Goal: Use online tool/utility: Utilize a website feature to perform a specific function

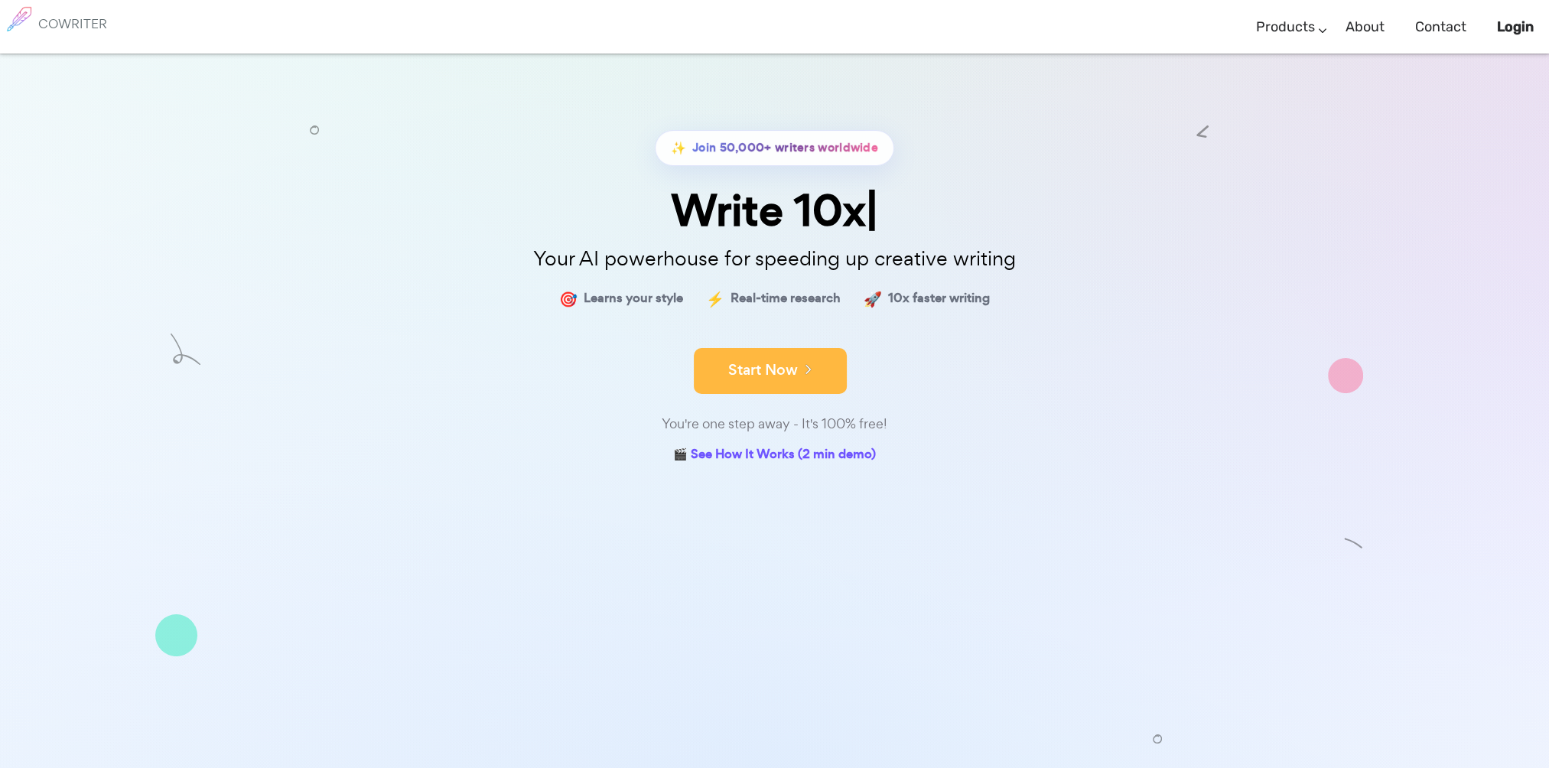
click at [762, 367] on button "Start Now" at bounding box center [770, 371] width 153 height 46
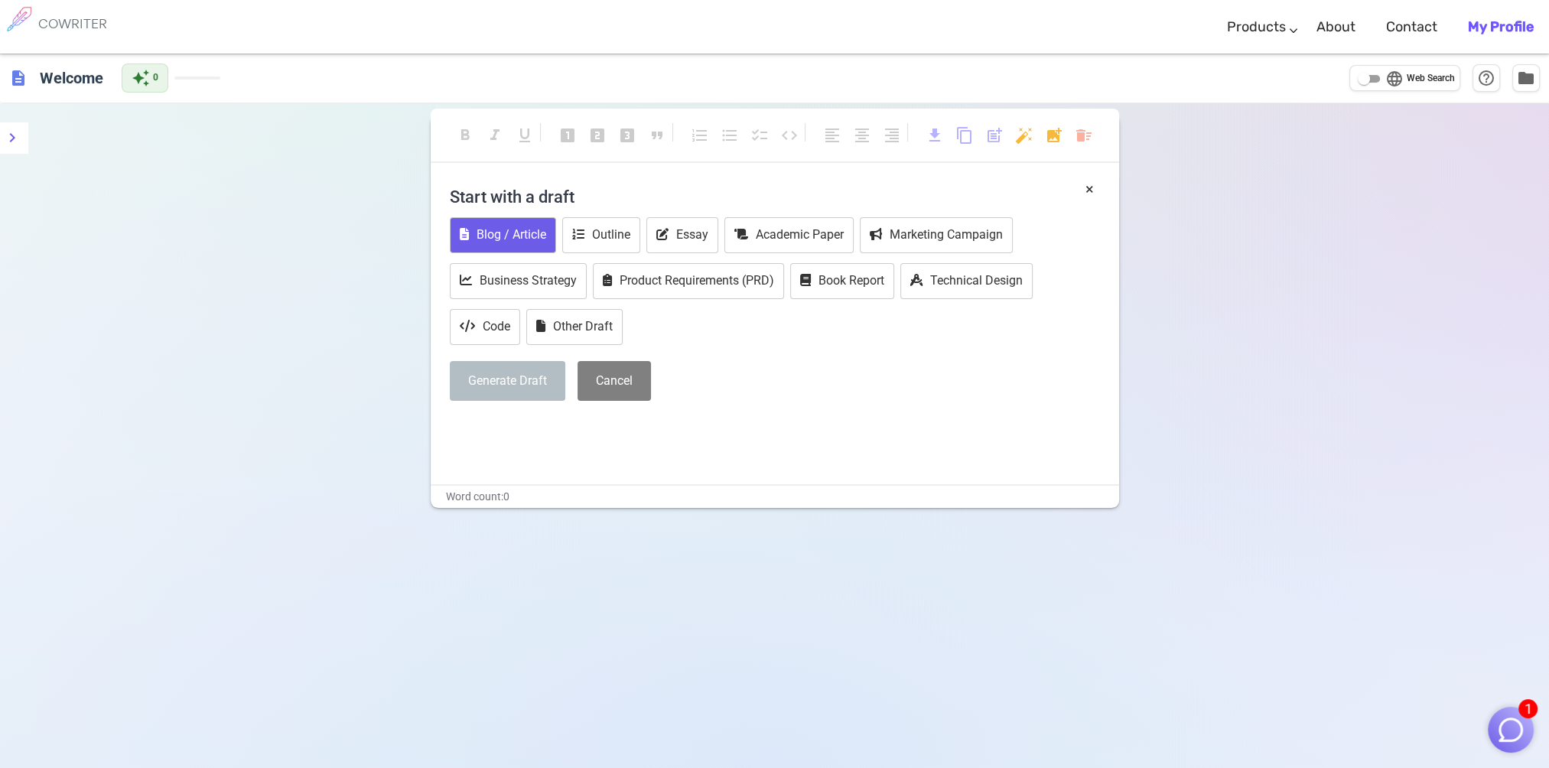
click at [511, 232] on button "Blog / Article" at bounding box center [503, 235] width 106 height 36
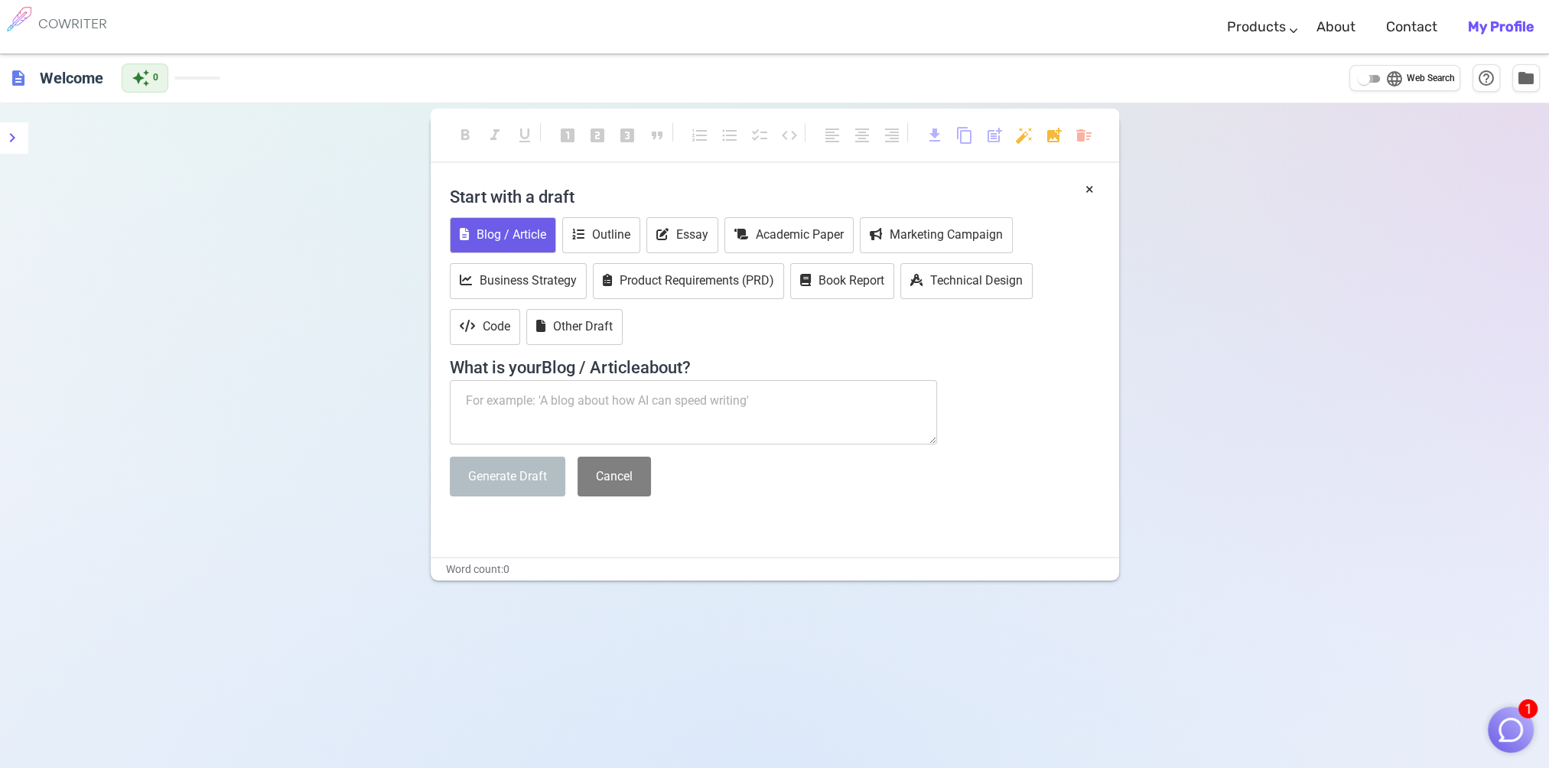
click at [1370, 82] on input "language Web Search" at bounding box center [1363, 79] width 55 height 18
checkbox input "true"
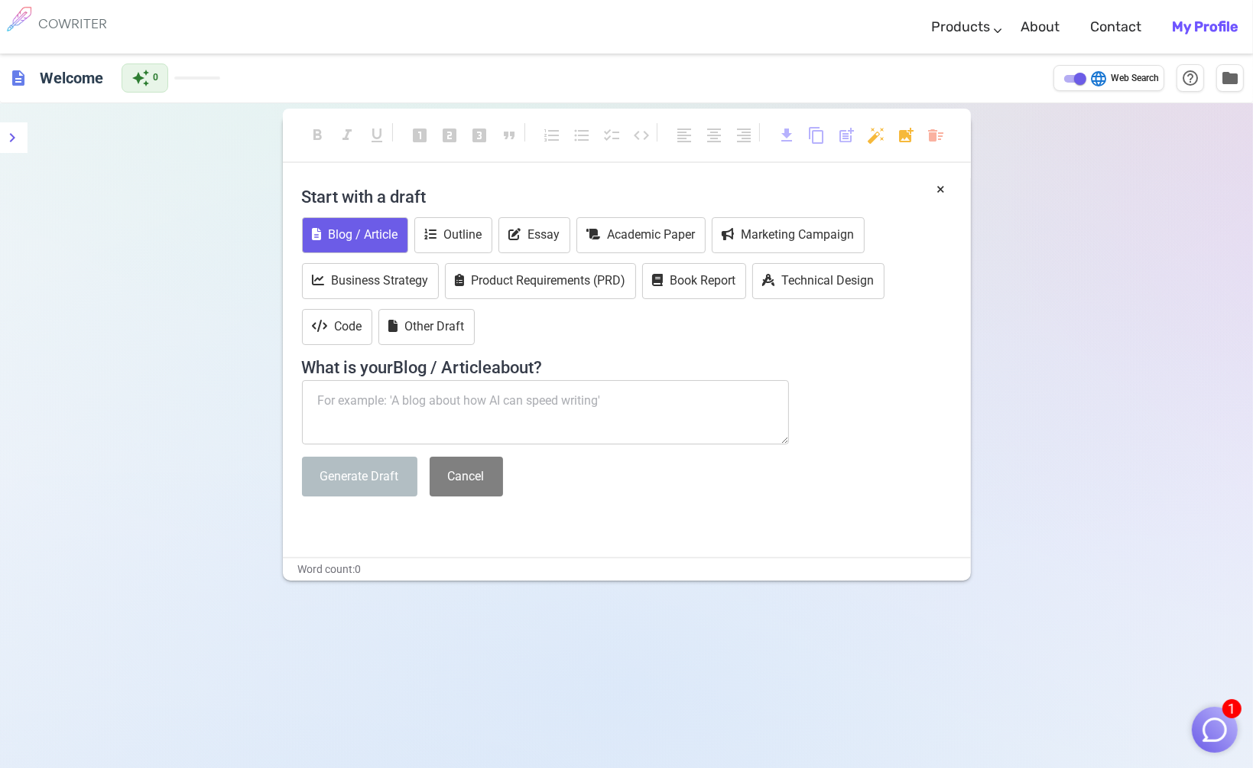
click at [588, 420] on textarea at bounding box center [546, 412] width 488 height 64
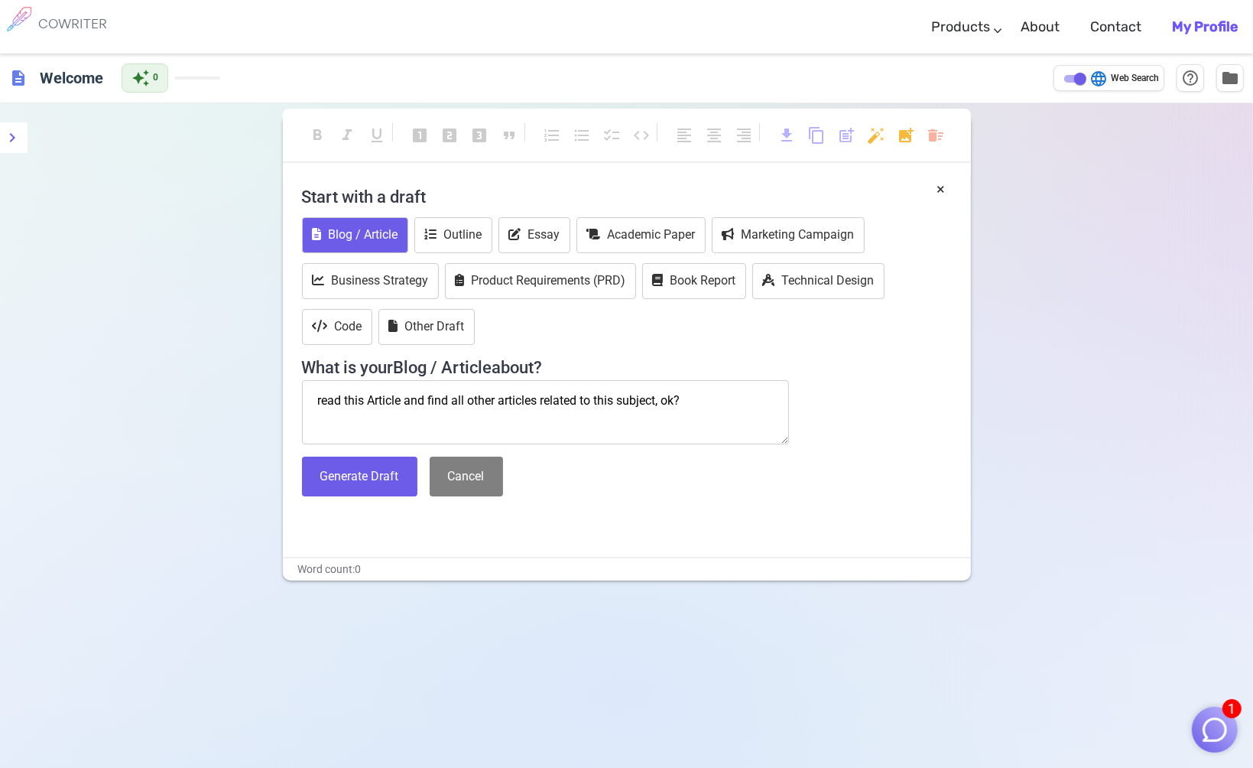
paste textarea "Citation: Gholampour, S. Impact of Nature of Medical Data on Machine and Deep L…"
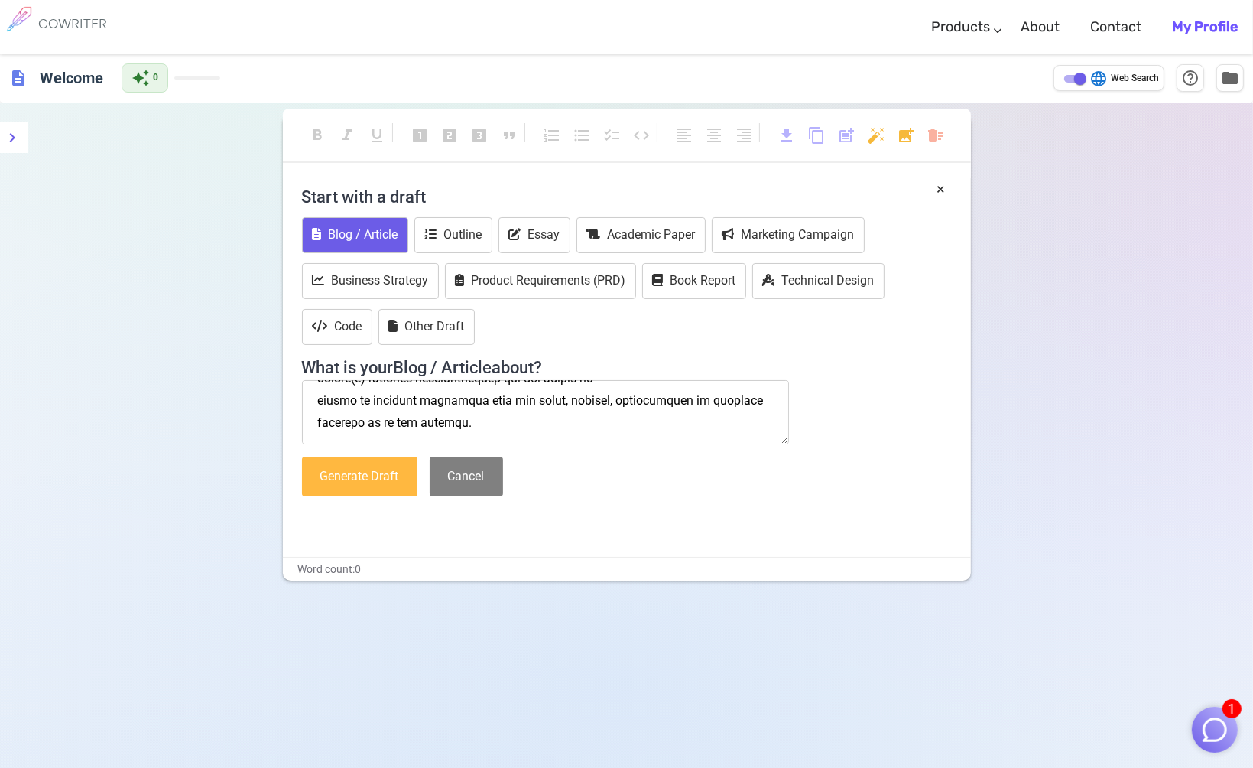
type textarea "read this Article and find all other articles related to this subject, ok? Cita…"
click at [376, 481] on button "Generate Draft" at bounding box center [359, 477] width 115 height 41
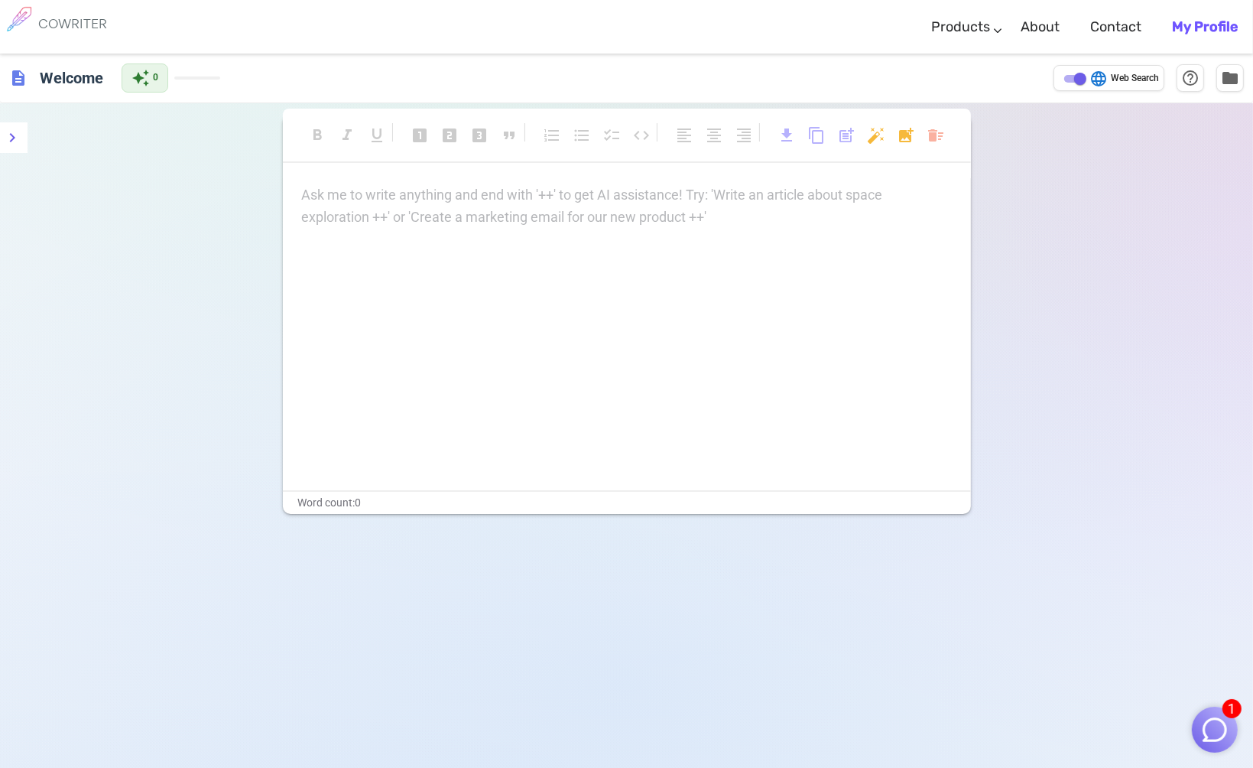
click at [382, 202] on p "Ask me to write anything and end with '++' to get AI assistance! Try: 'Write an…" at bounding box center [627, 195] width 650 height 22
click at [404, 187] on p "Ask me to write anything and end with '++' to get AI assistance! Try: 'Write an…" at bounding box center [627, 195] width 650 height 22
paste div
